Goal: Transaction & Acquisition: Subscribe to service/newsletter

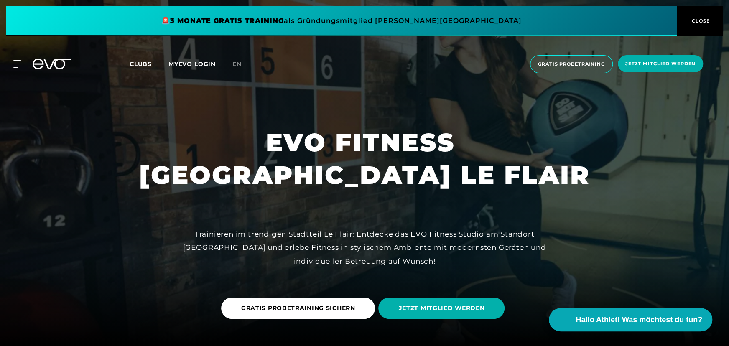
click at [284, 18] on span at bounding box center [341, 20] width 670 height 29
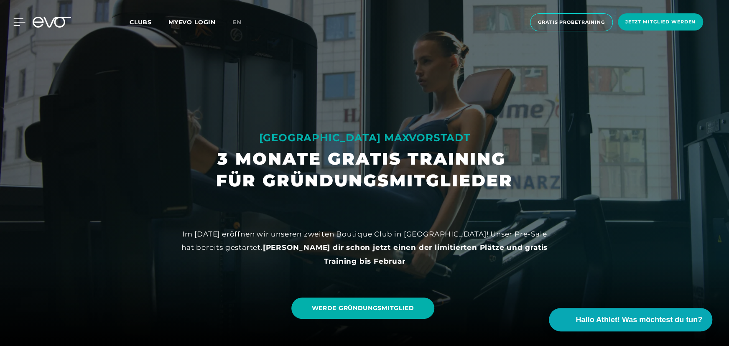
click at [12, 18] on div at bounding box center [12, 22] width 25 height 8
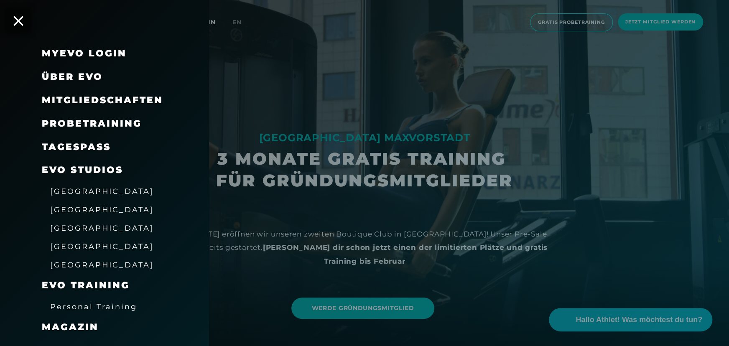
click at [120, 98] on span "Mitgliedschaften" at bounding box center [102, 99] width 121 height 11
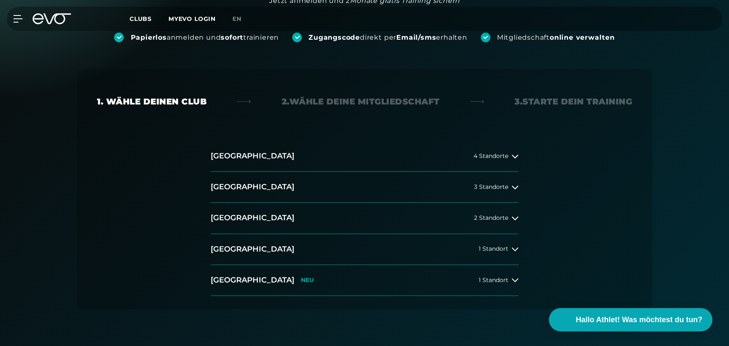
scroll to position [152, 0]
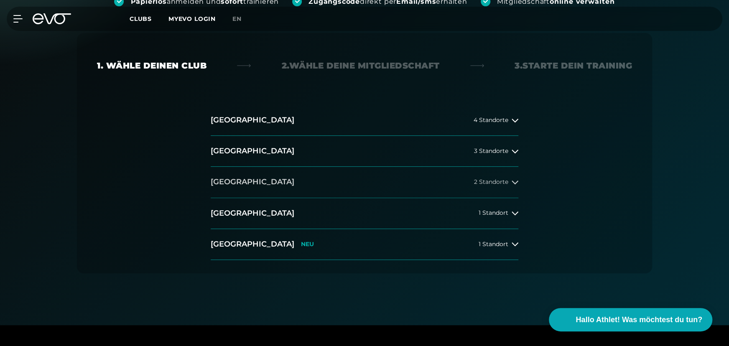
click at [514, 182] on icon at bounding box center [514, 183] width 7 height 4
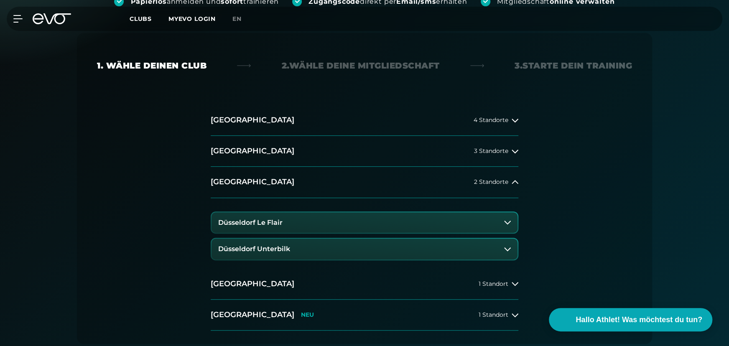
click at [511, 222] on button "Düsseldorf Le Flair" at bounding box center [364, 222] width 306 height 21
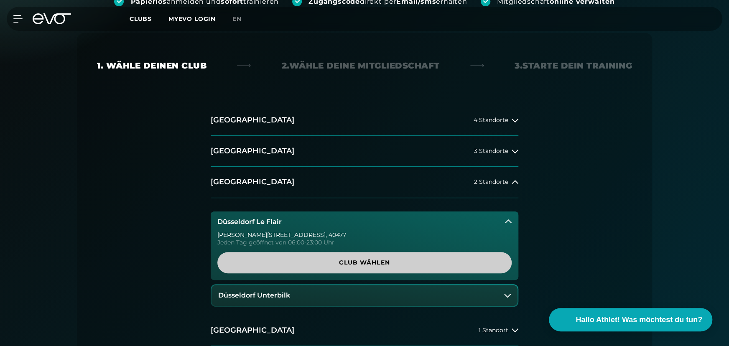
click at [362, 263] on span "Club wählen" at bounding box center [364, 262] width 254 height 9
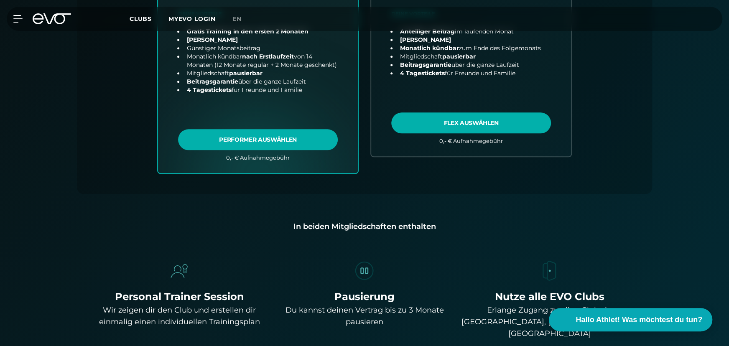
scroll to position [450, 0]
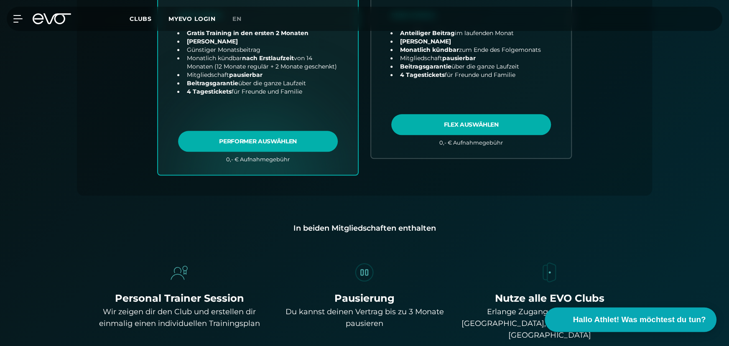
click at [561, 319] on video at bounding box center [557, 319] width 19 height 19
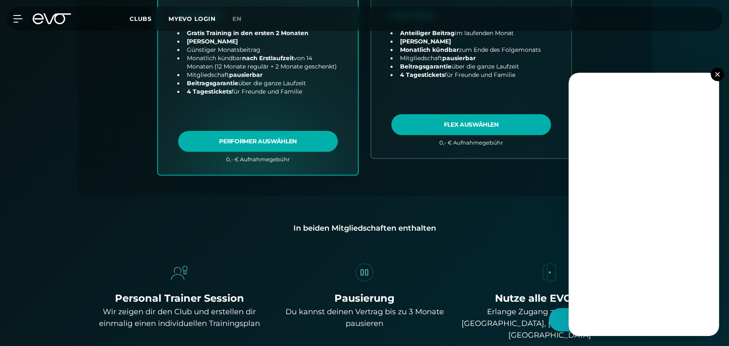
click at [718, 76] on button at bounding box center [716, 74] width 13 height 13
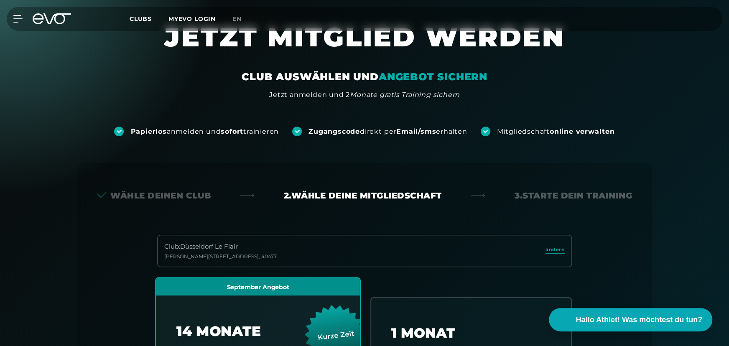
scroll to position [0, 0]
